Goal: Find specific page/section

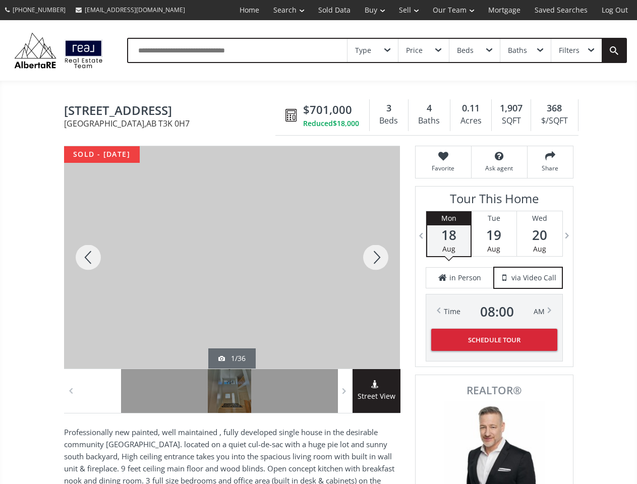
click at [281, 10] on link "Search" at bounding box center [288, 10] width 45 height 20
click at [370, 10] on link "Buy" at bounding box center [375, 10] width 34 height 20
click at [406, 10] on link "Sell" at bounding box center [409, 10] width 34 height 20
click at [452, 10] on link "Our Team" at bounding box center [453, 10] width 55 height 20
click at [615, 10] on link "Log Out" at bounding box center [615, 10] width 40 height 20
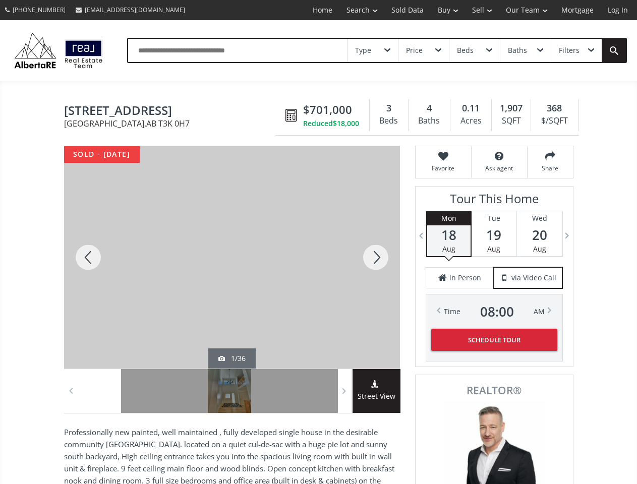
click at [373, 50] on div "Type" at bounding box center [373, 50] width 50 height 23
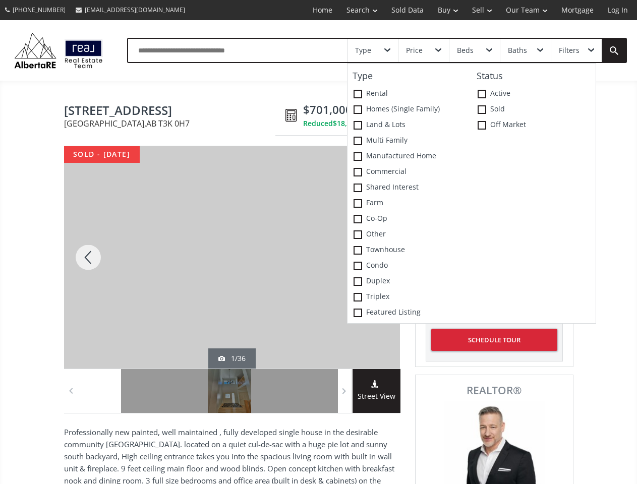
click at [423, 50] on div "Price" at bounding box center [423, 50] width 50 height 23
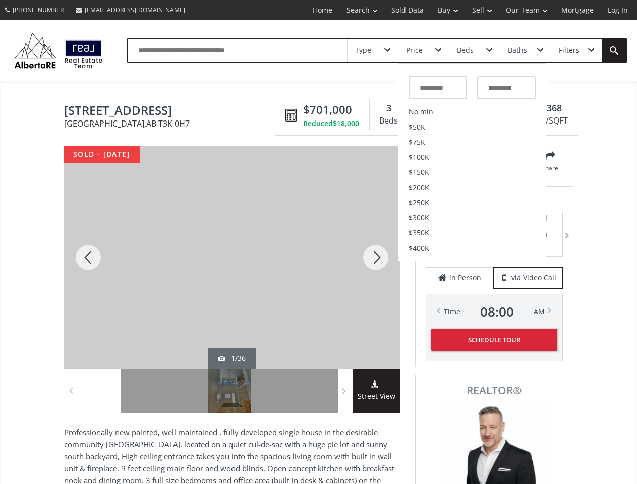
click at [474, 50] on div "Beds" at bounding box center [474, 50] width 50 height 23
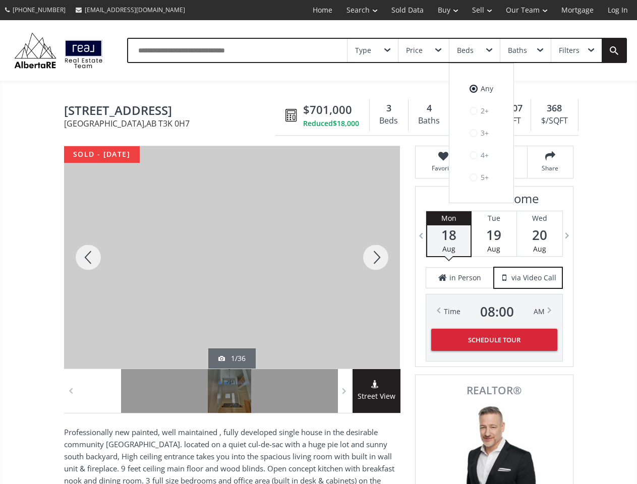
click at [525, 50] on div "Baths" at bounding box center [517, 50] width 19 height 7
click at [576, 50] on div "Filters" at bounding box center [569, 50] width 21 height 7
